Goal: Task Accomplishment & Management: Complete application form

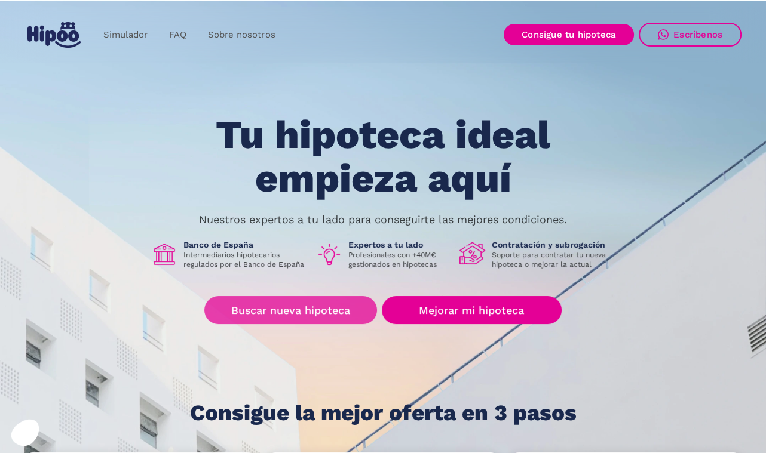
click at [285, 308] on link "Buscar nueva hipoteca" at bounding box center [290, 310] width 173 height 28
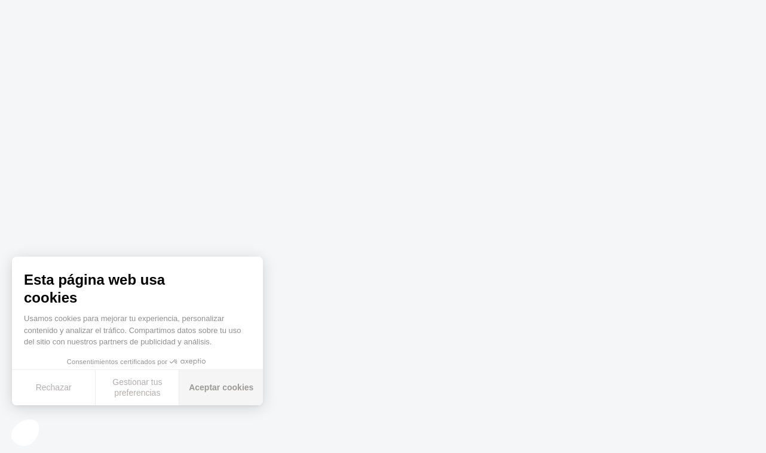
click at [219, 385] on button "Aceptar cookies" at bounding box center [221, 387] width 84 height 35
